Goal: Task Accomplishment & Management: Use online tool/utility

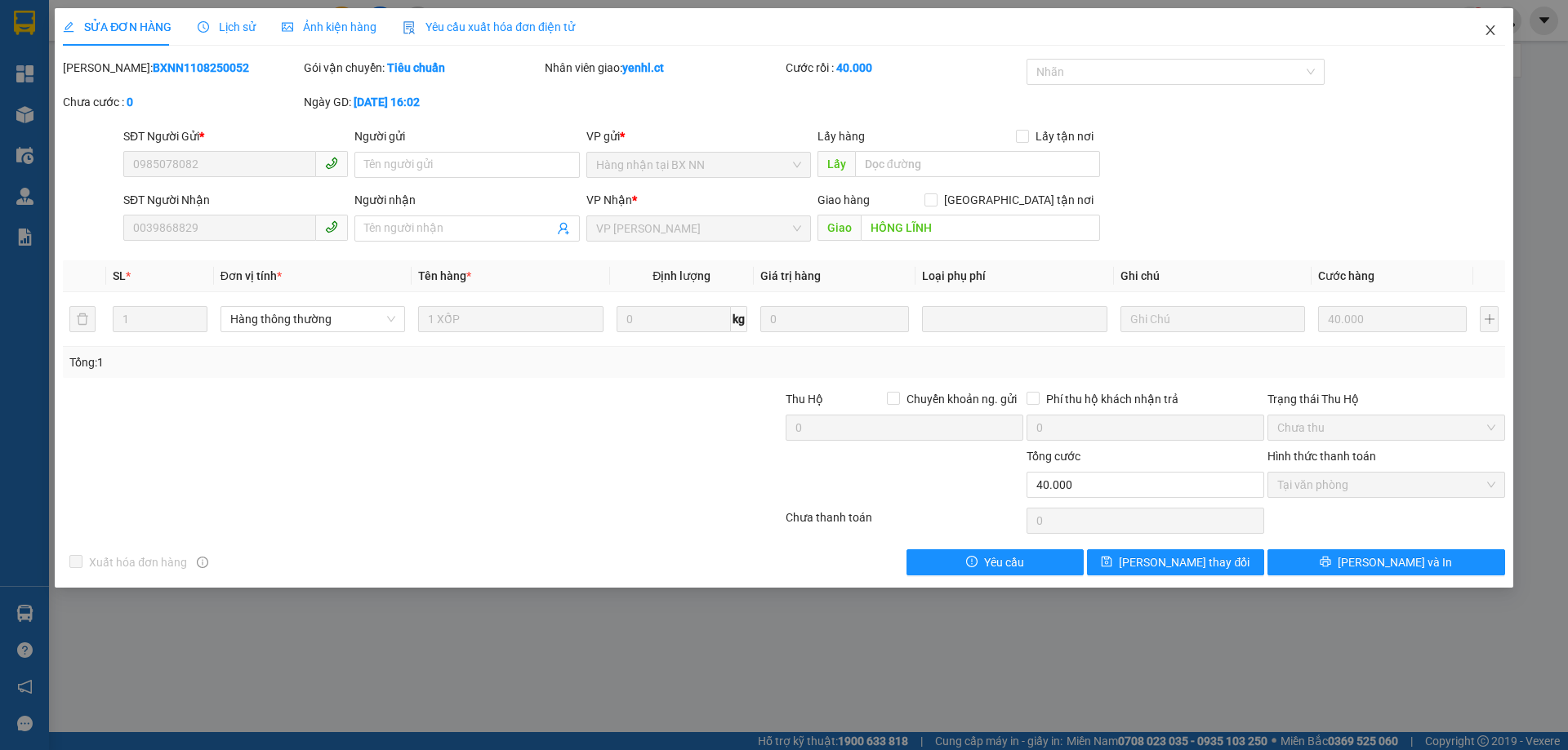
click at [1490, 27] on icon "close" at bounding box center [1490, 30] width 13 height 13
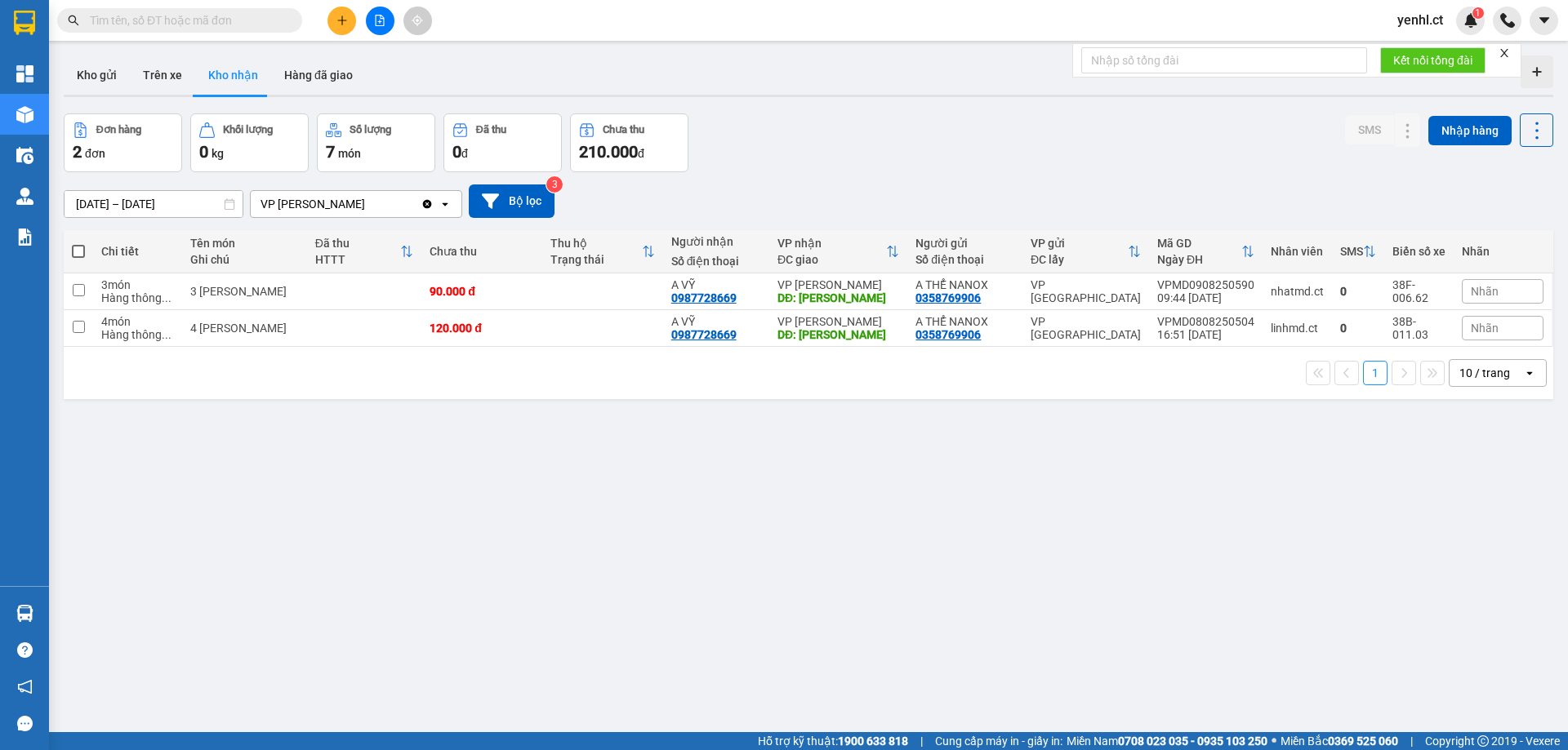
click at [174, 21] on input "text" at bounding box center [186, 20] width 193 height 18
type input "0"
click at [288, 17] on icon "close-circle" at bounding box center [290, 20] width 9 height 9
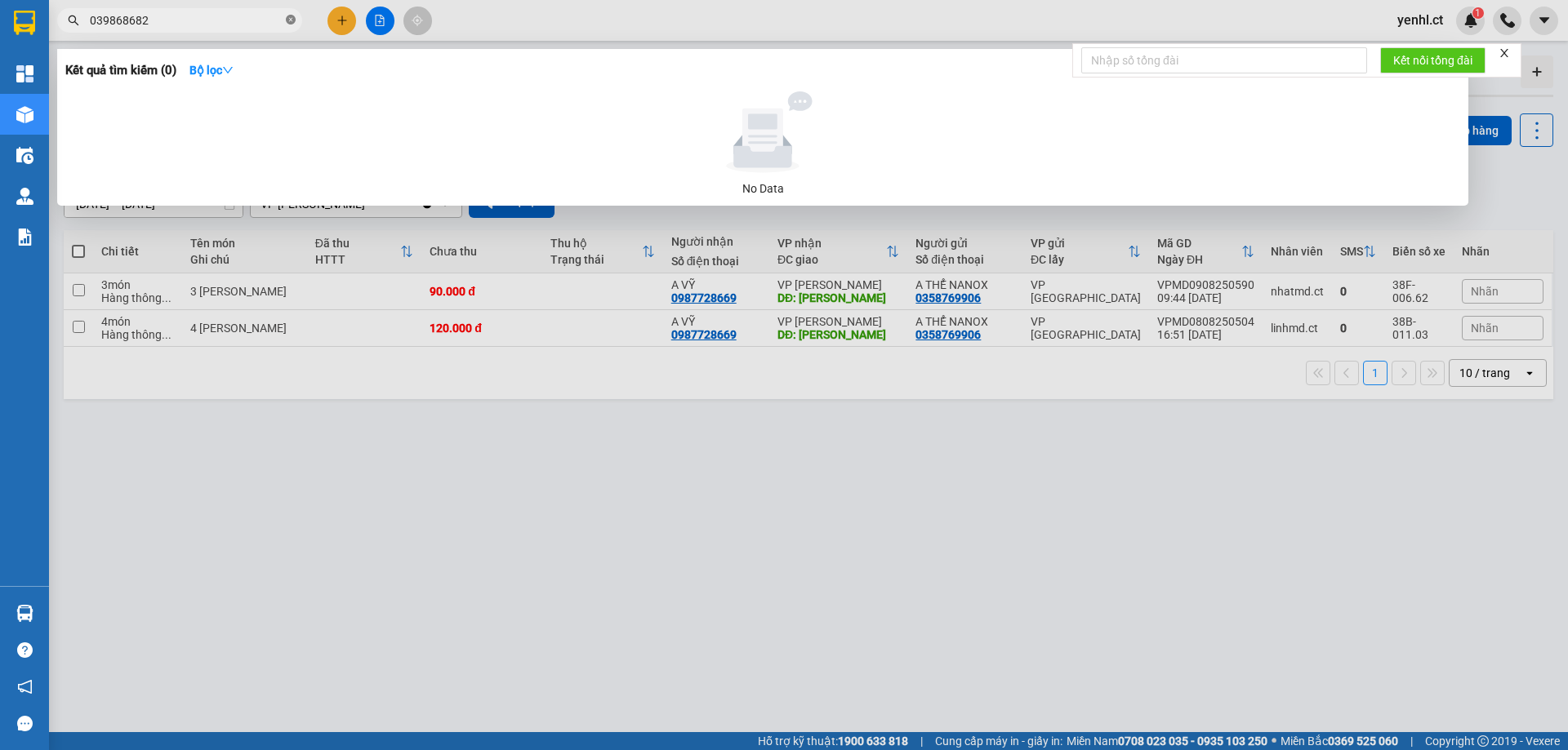
type input "0398686829"
click at [290, 21] on icon "close-circle" at bounding box center [290, 20] width 9 height 9
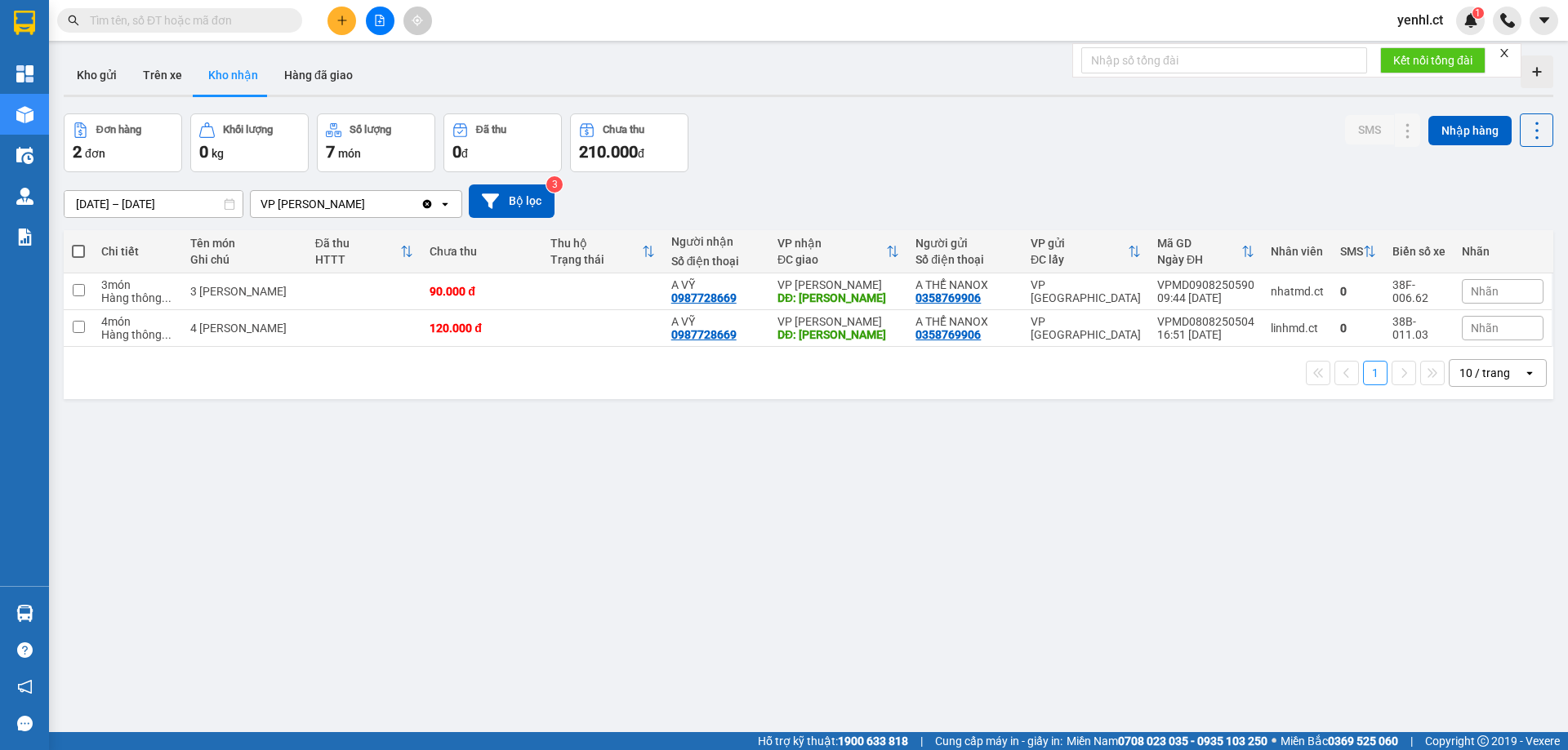
click at [262, 19] on input "text" at bounding box center [186, 20] width 193 height 18
